Goal: Book appointment/travel/reservation

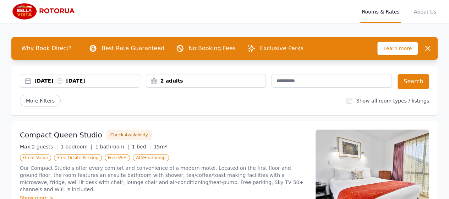
click at [54, 82] on div "[DATE] [DATE]" at bounding box center [87, 80] width 106 height 7
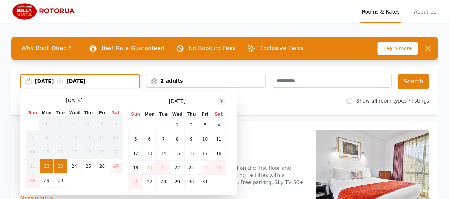
click at [222, 99] on icon at bounding box center [222, 101] width 6 height 6
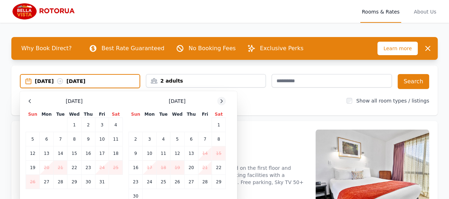
click at [222, 99] on icon at bounding box center [222, 101] width 6 height 6
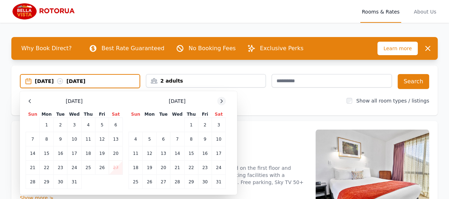
click at [222, 99] on icon at bounding box center [222, 101] width 6 height 6
click at [178, 125] on td "1" at bounding box center [178, 125] width 14 height 14
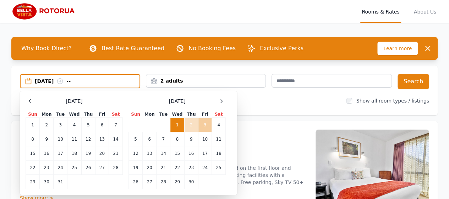
click at [207, 125] on td "3" at bounding box center [205, 125] width 14 height 14
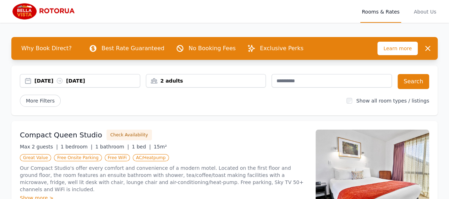
click at [199, 83] on div "2 adults" at bounding box center [206, 80] width 120 height 7
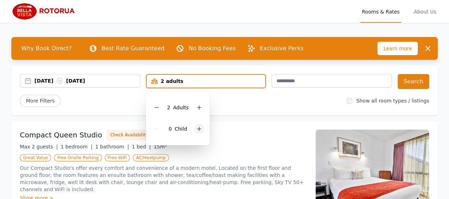
click at [201, 131] on icon at bounding box center [199, 129] width 6 height 6
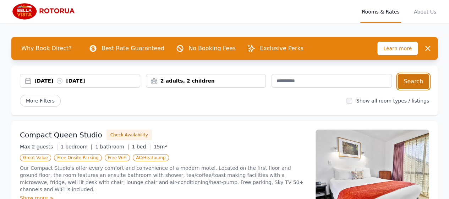
click at [409, 81] on button "Search" at bounding box center [414, 81] width 32 height 15
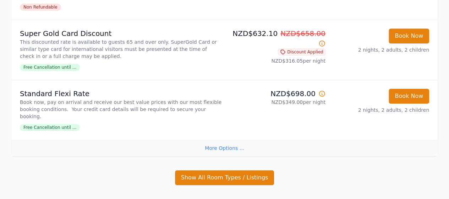
scroll to position [233, 0]
